Goal: Task Accomplishment & Management: Manage account settings

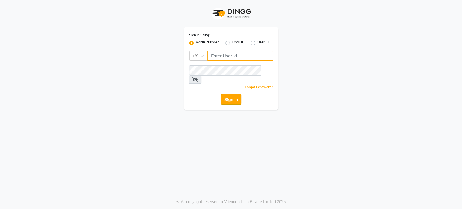
type input "6366933345"
click at [227, 94] on button "Sign In" at bounding box center [231, 99] width 21 height 10
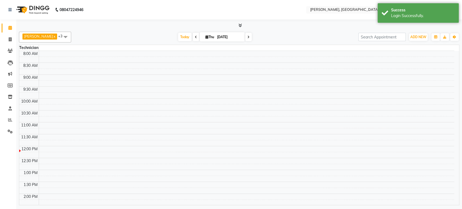
select select "en"
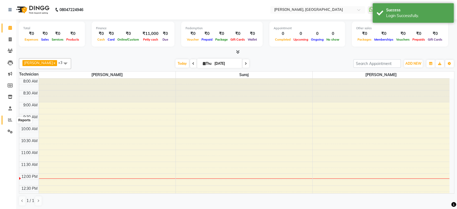
click at [11, 119] on icon at bounding box center [10, 120] width 4 height 4
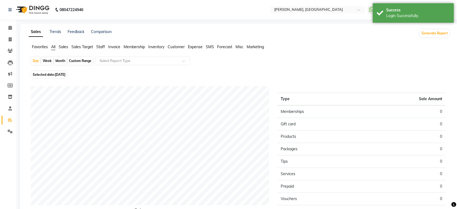
click at [98, 47] on span "Staff" at bounding box center [100, 46] width 9 height 5
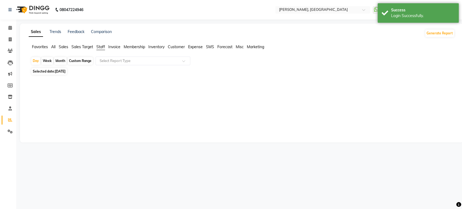
click at [63, 59] on div "Month" at bounding box center [60, 61] width 12 height 8
select select "9"
select select "2025"
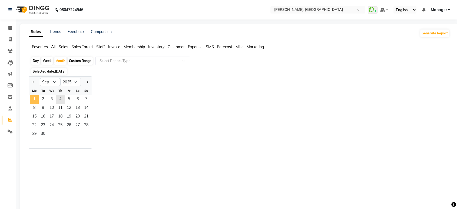
click at [32, 99] on span "1" at bounding box center [34, 99] width 9 height 9
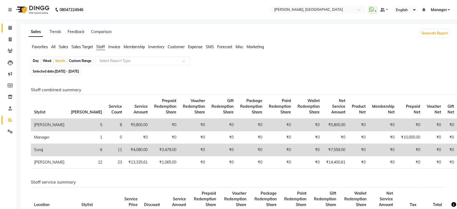
click at [14, 26] on span at bounding box center [9, 28] width 9 height 6
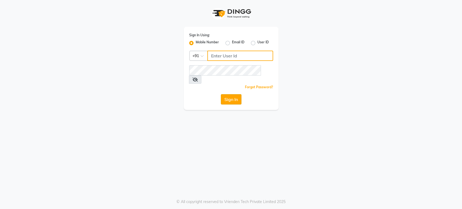
type input "6366933345"
click at [235, 95] on button "Sign In" at bounding box center [231, 99] width 21 height 10
